Goal: Use online tool/utility: Utilize a website feature to perform a specific function

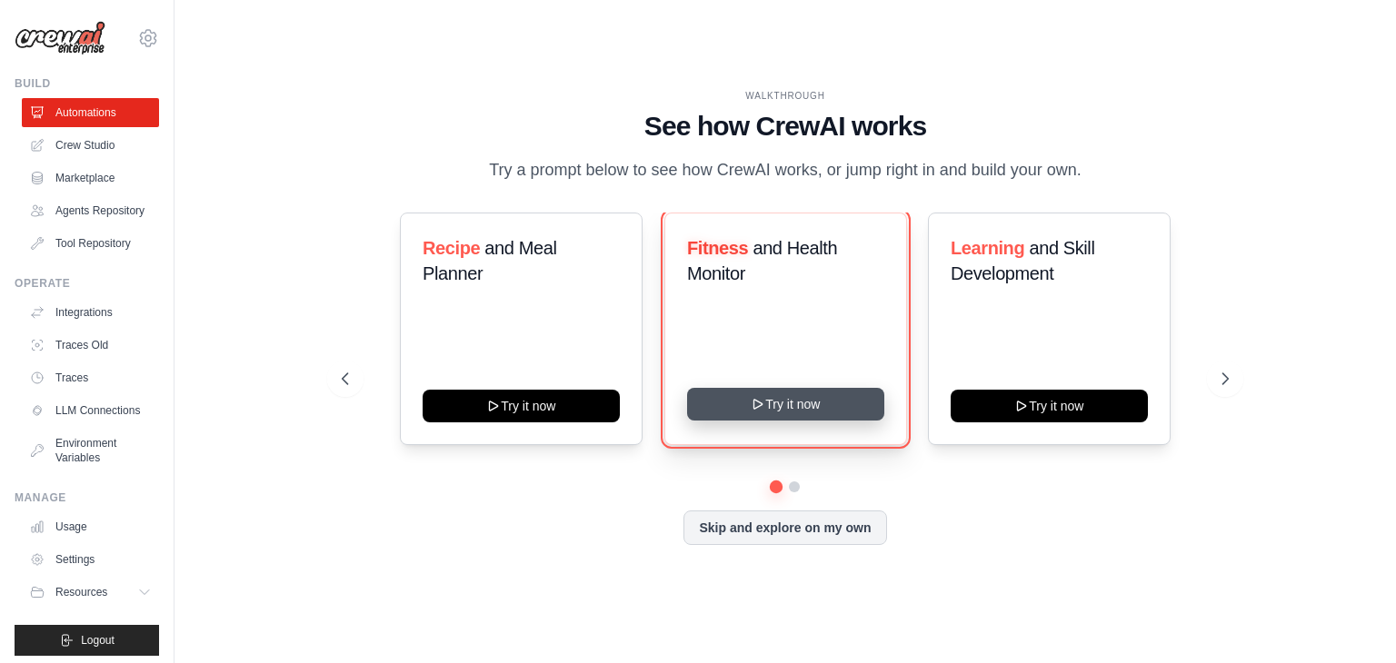
click at [771, 399] on button "Try it now" at bounding box center [785, 404] width 197 height 33
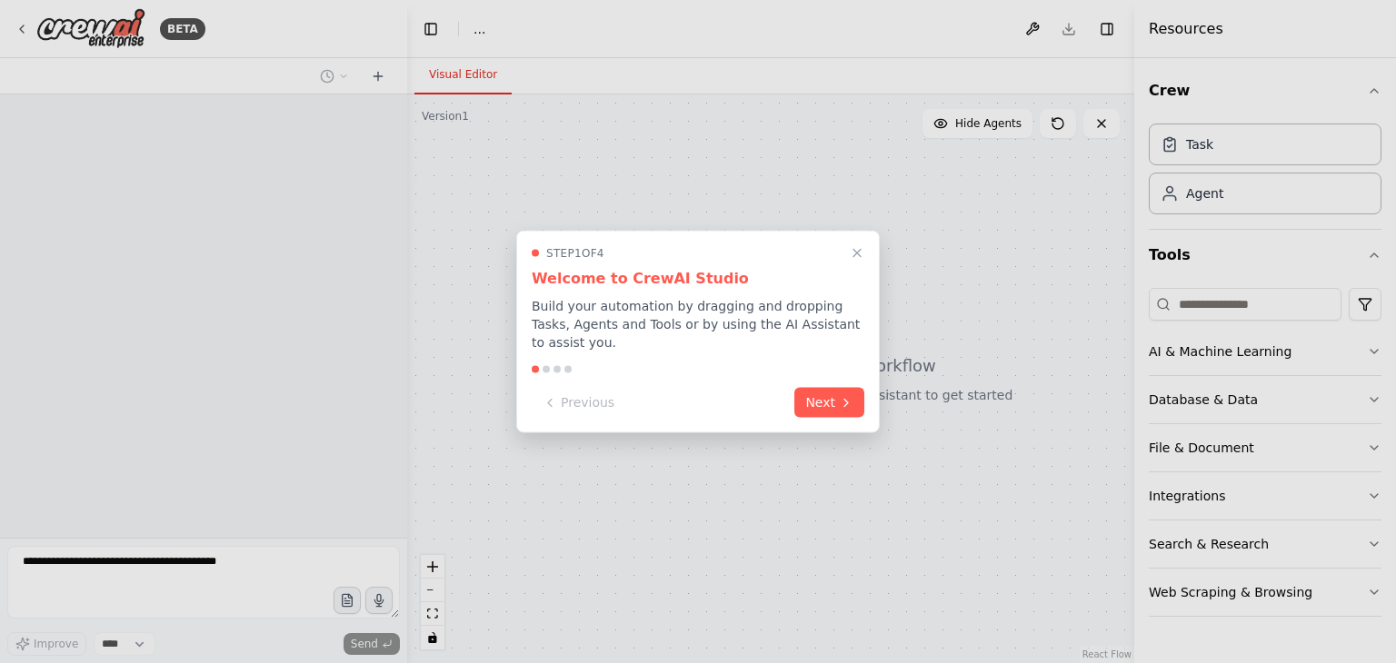
select select "****"
click at [854, 254] on button "Close walkthrough" at bounding box center [857, 253] width 24 height 24
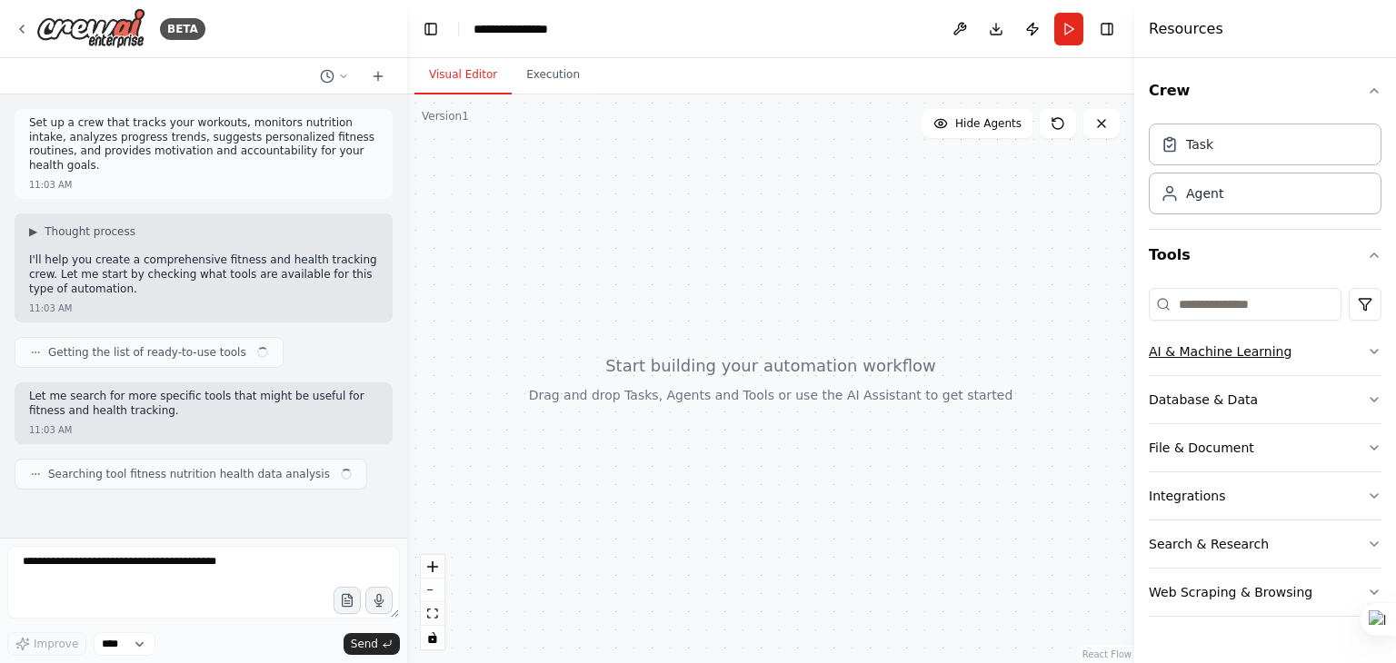
click at [1180, 373] on button "AI & Machine Learning" at bounding box center [1265, 351] width 233 height 47
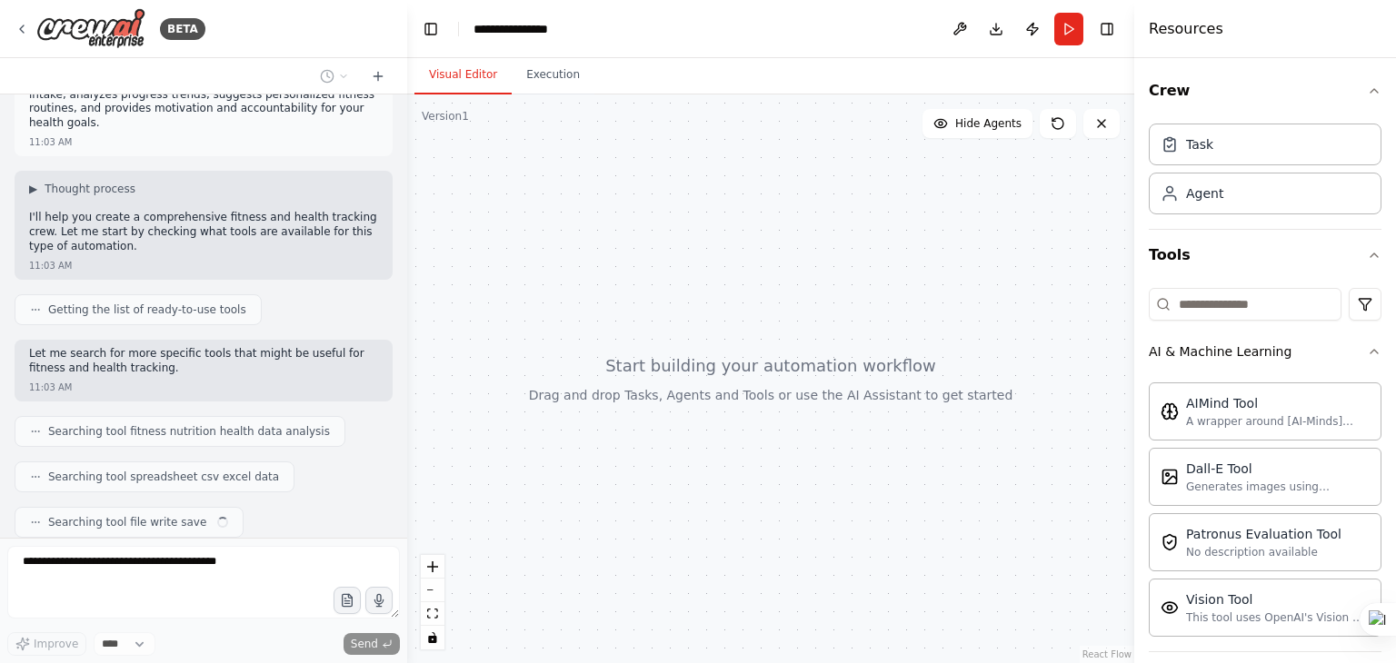
scroll to position [87, 0]
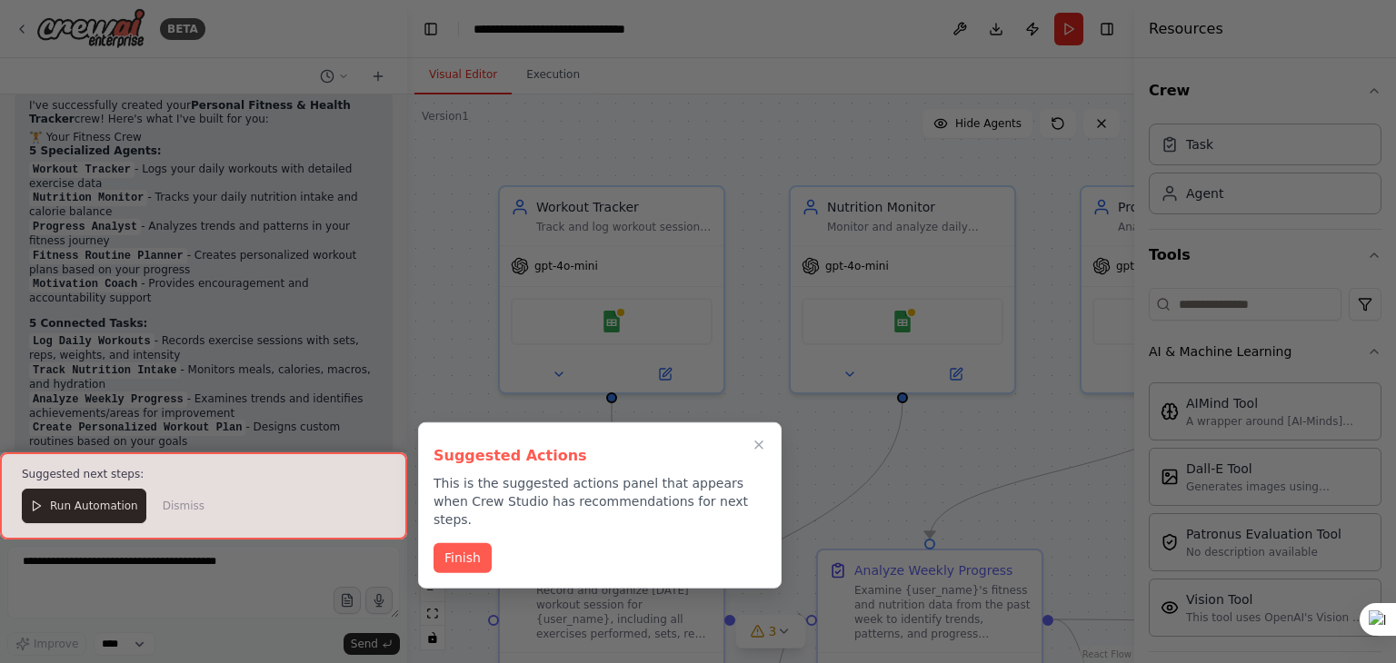
click at [323, 403] on div at bounding box center [698, 331] width 1396 height 663
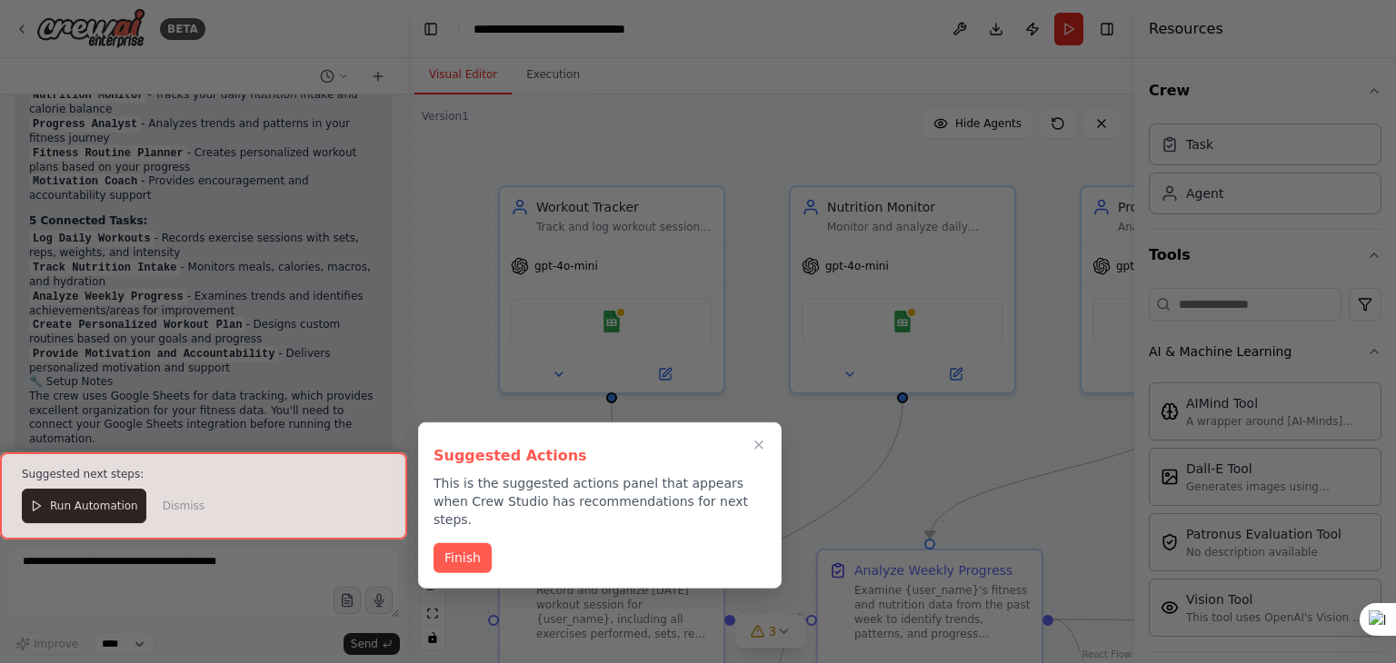
scroll to position [1490, 0]
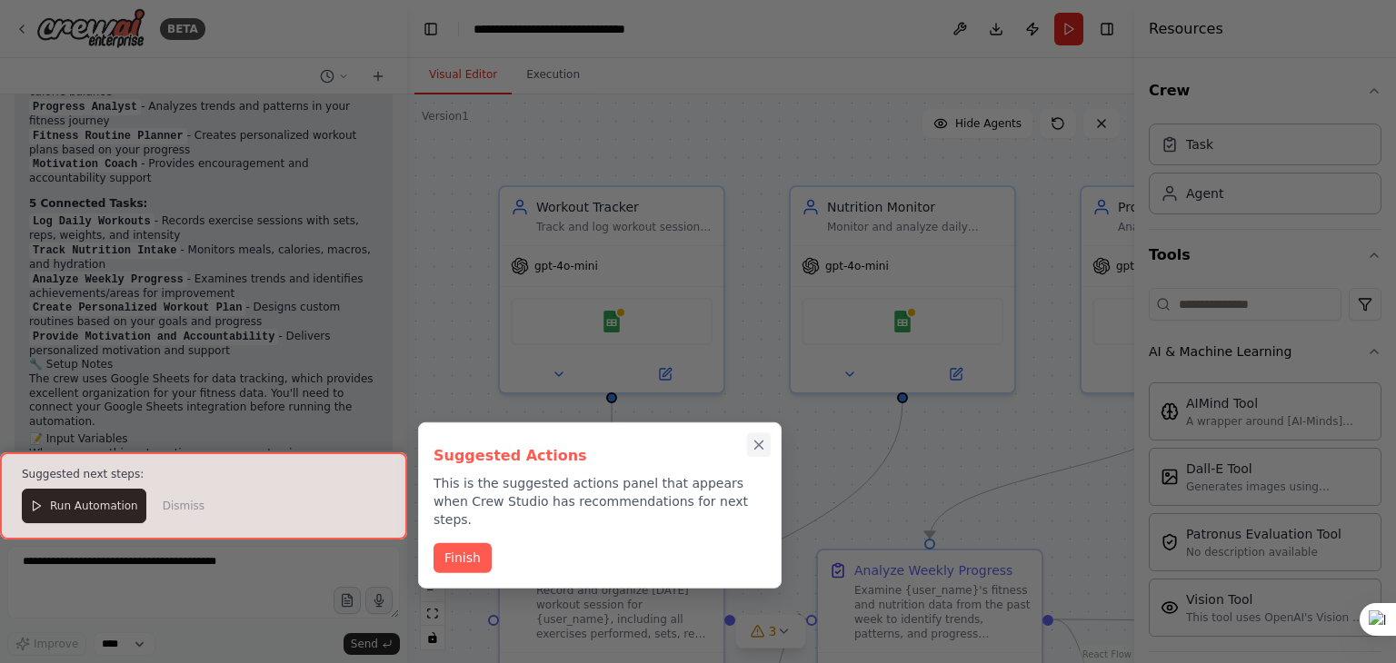
click at [755, 443] on icon "Close walkthrough" at bounding box center [759, 445] width 16 height 16
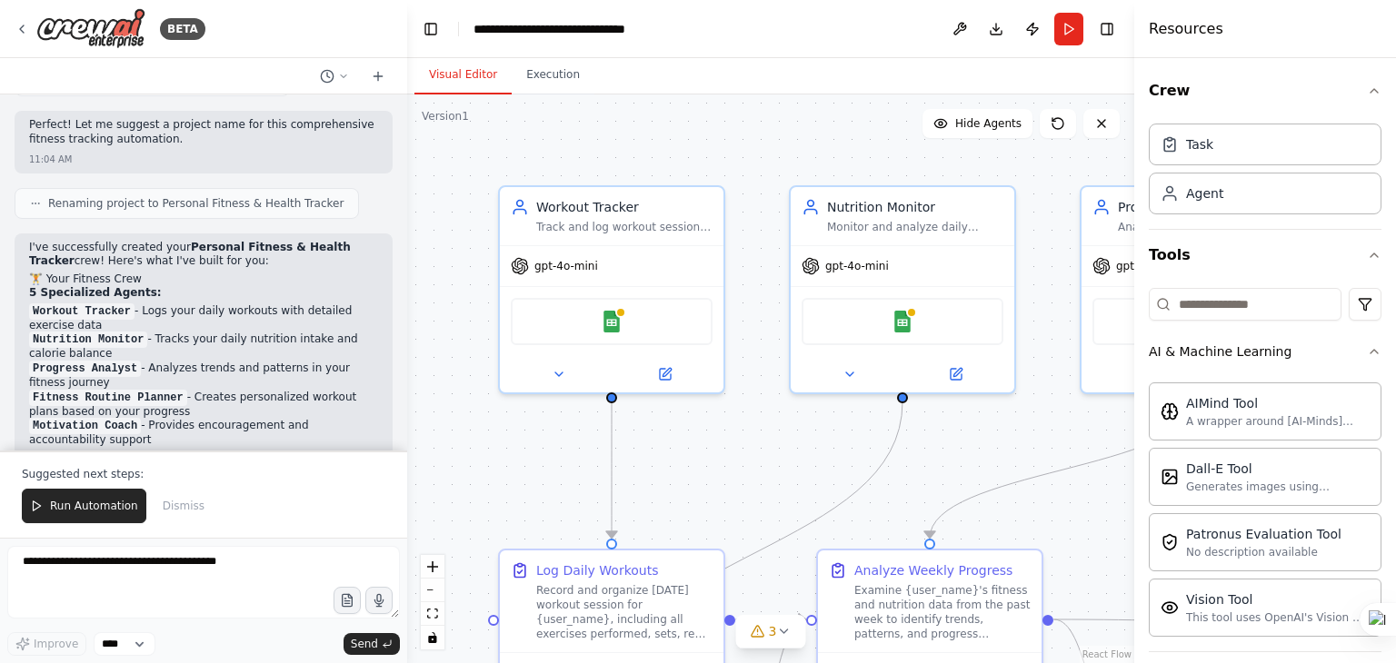
scroll to position [1591, 0]
